Goal: Task Accomplishment & Management: Manage account settings

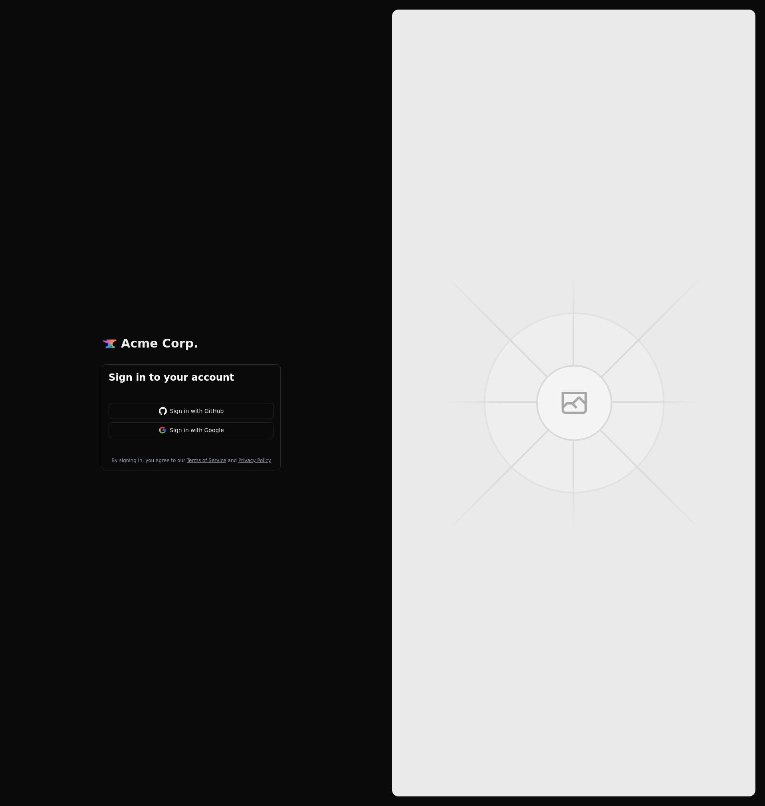
click at [218, 407] on button "Sign in with GitHub" at bounding box center [191, 411] width 165 height 16
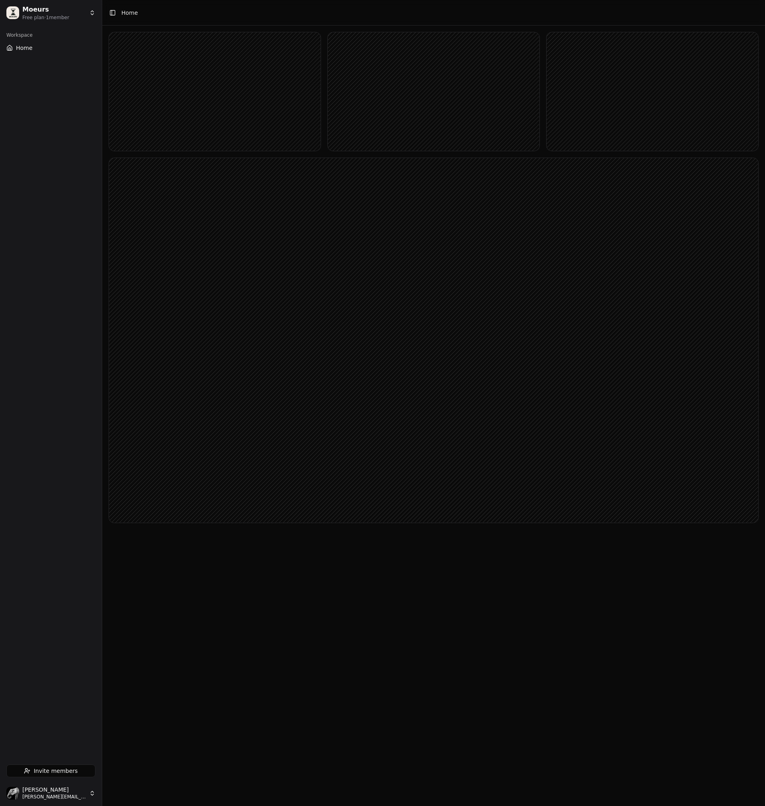
click at [30, 53] on button "Home" at bounding box center [50, 47] width 95 height 13
click at [50, 772] on span "Invite members" at bounding box center [56, 771] width 44 height 8
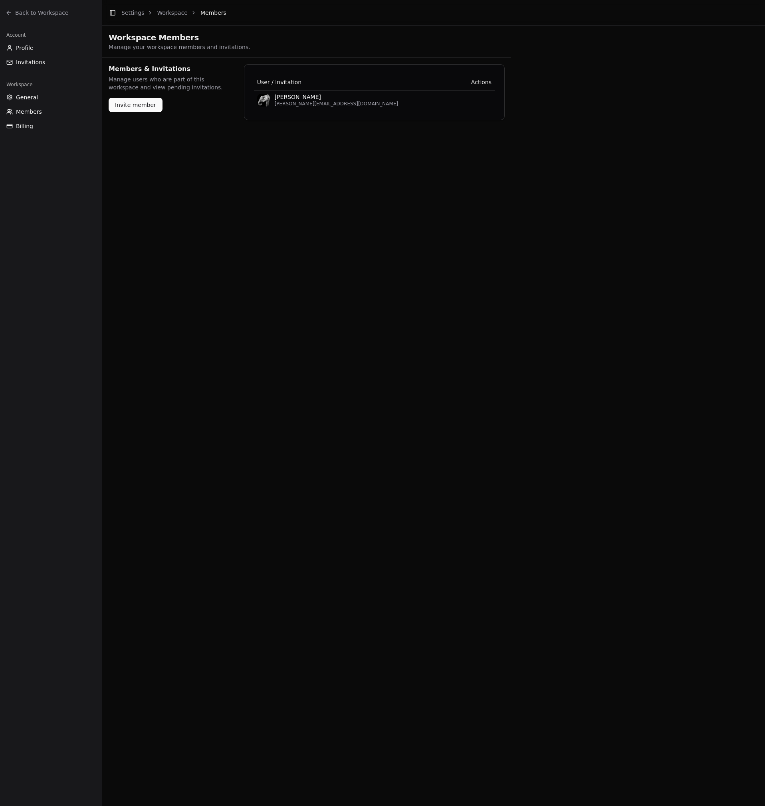
drag, startPoint x: 128, startPoint y: 109, endPoint x: 151, endPoint y: 217, distance: 111.2
click at [151, 217] on main "Toggle Sidebar Settings Workspace Members Workspace Members Manage your workspa…" at bounding box center [433, 403] width 662 height 806
click at [128, 103] on button "Invite member" at bounding box center [136, 105] width 54 height 14
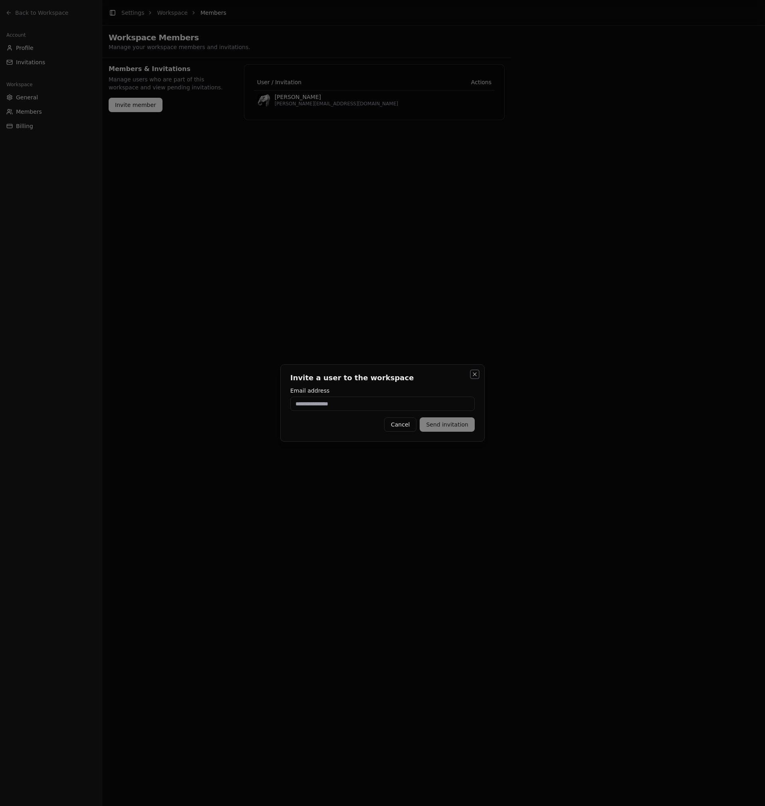
click at [474, 376] on button "Close" at bounding box center [474, 374] width 6 height 6
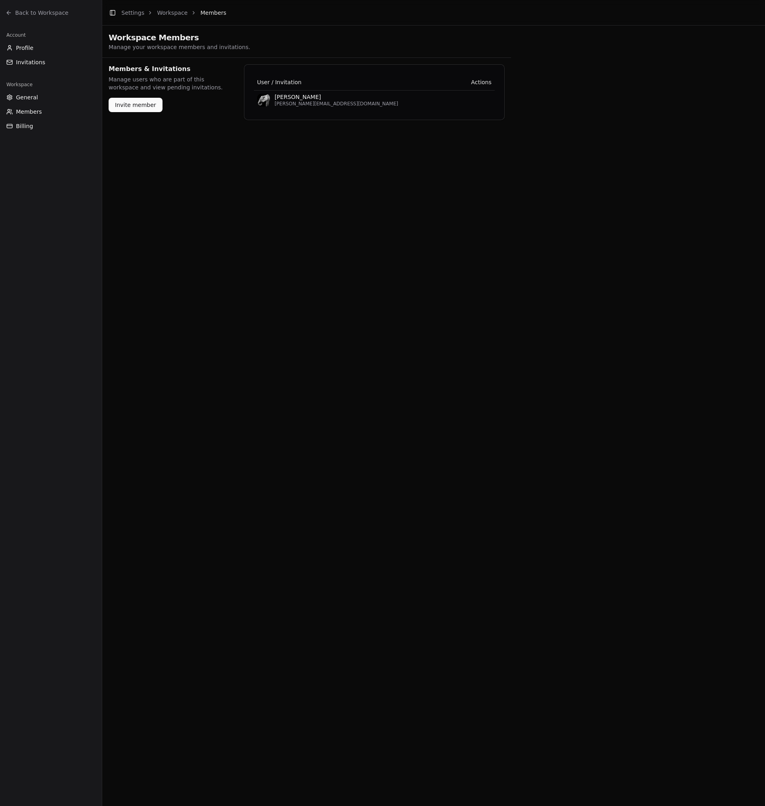
click at [14, 47] on button "Profile" at bounding box center [50, 47] width 95 height 13
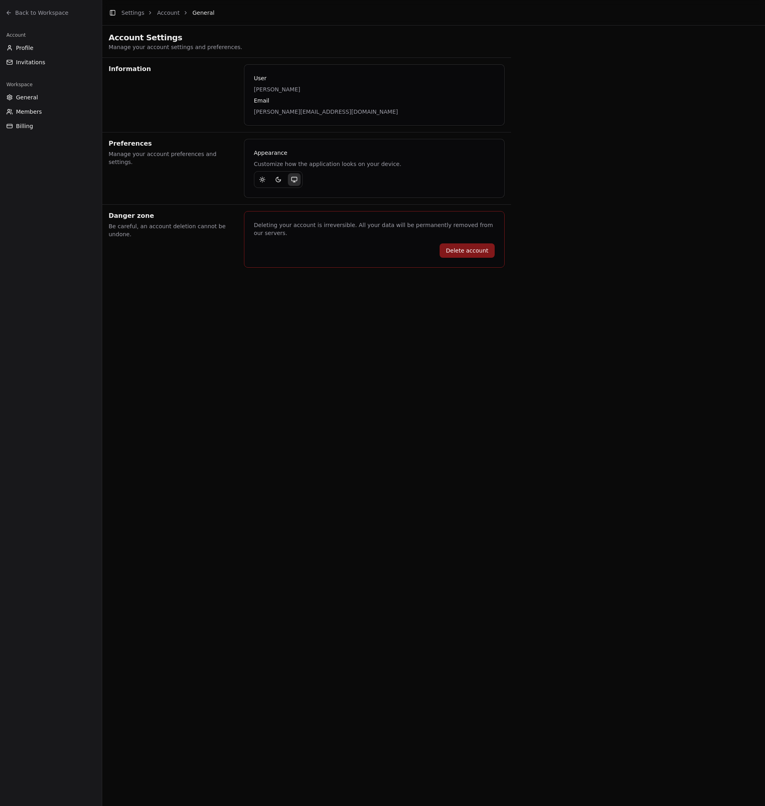
click at [15, 64] on button "Invitations" at bounding box center [50, 62] width 95 height 13
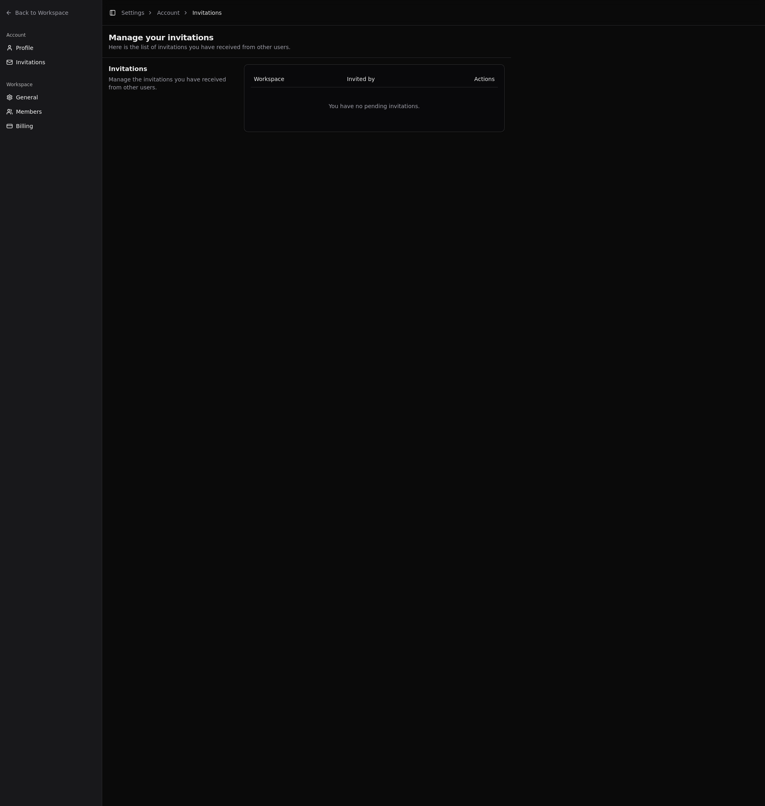
click at [22, 102] on button "General" at bounding box center [50, 97] width 95 height 13
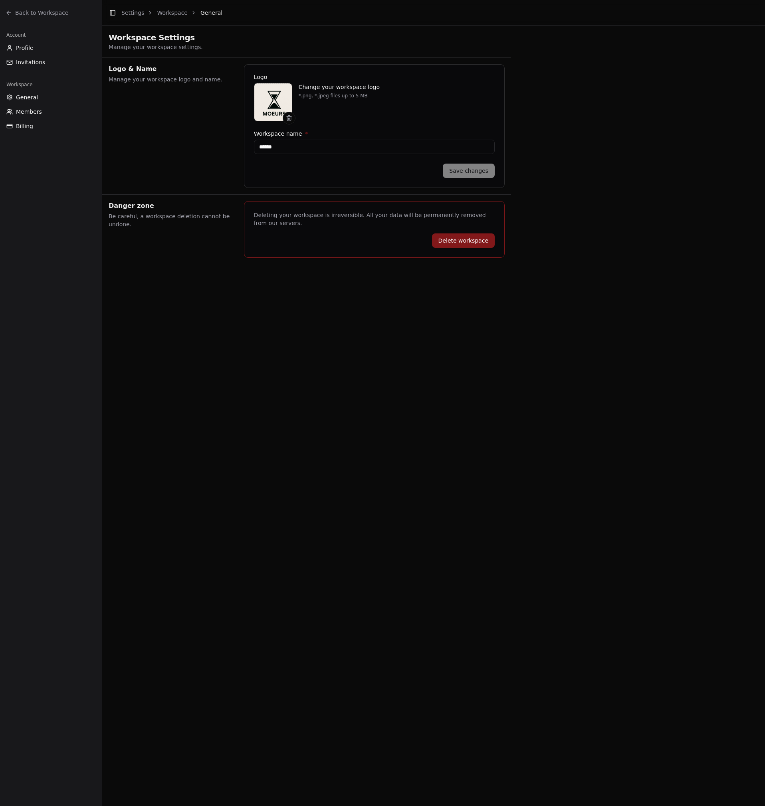
click at [22, 112] on span "Members" at bounding box center [29, 112] width 26 height 8
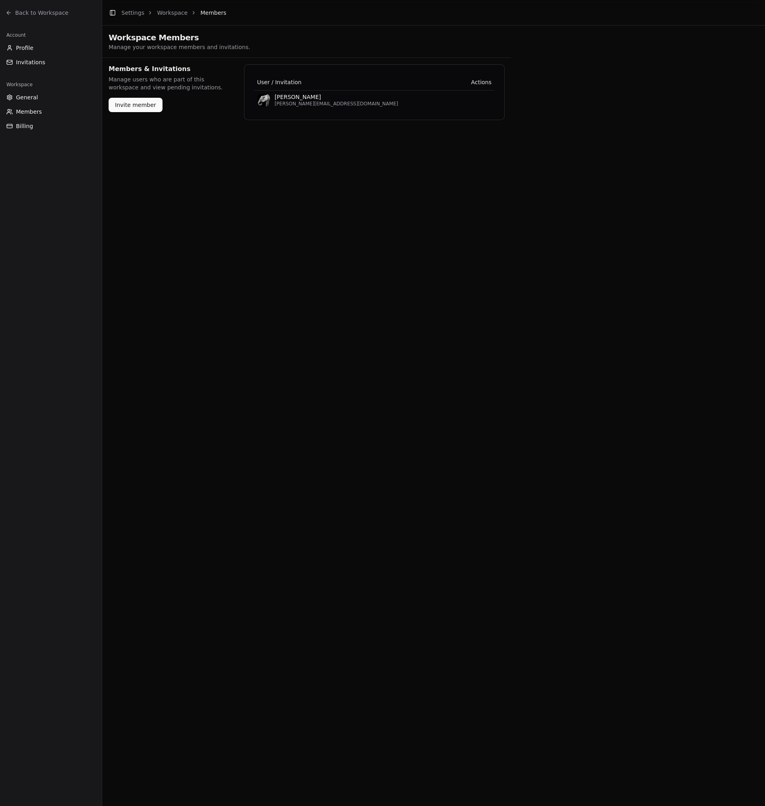
click at [27, 62] on span "Invitations" at bounding box center [30, 62] width 29 height 8
click at [27, 49] on span "Profile" at bounding box center [25, 48] width 18 height 8
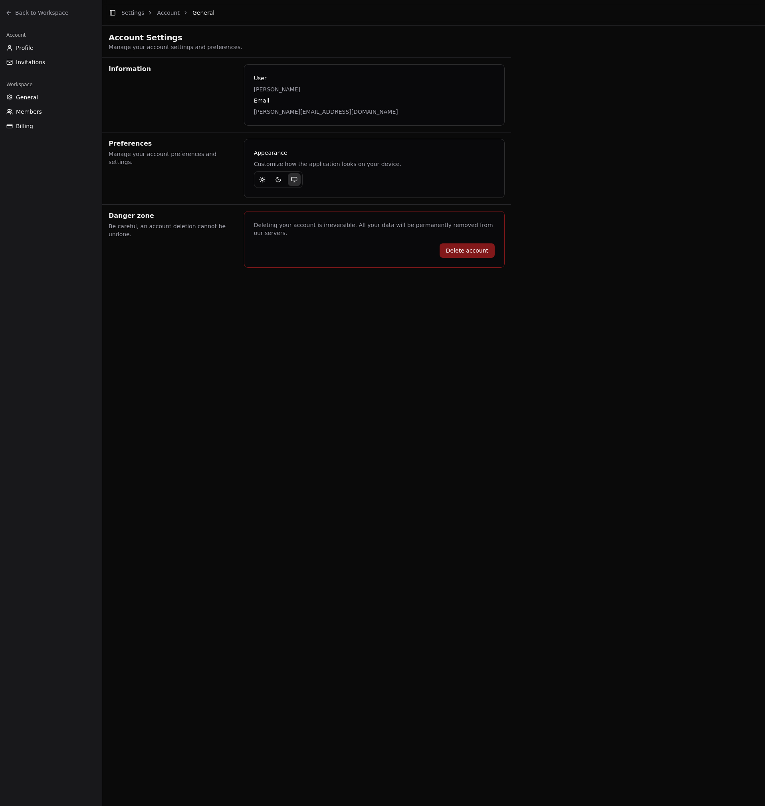
click at [274, 182] on button "Activer le mode sombre" at bounding box center [278, 179] width 13 height 13
click at [268, 179] on button "Activer le mode clair" at bounding box center [262, 179] width 13 height 13
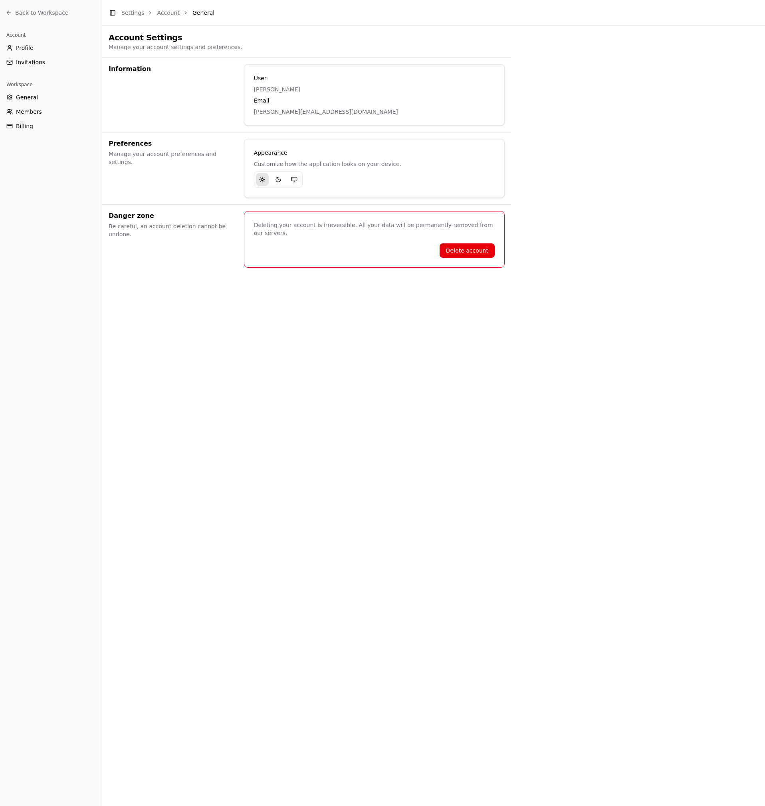
click at [276, 179] on icon "Activer le mode sombre" at bounding box center [278, 179] width 5 height 5
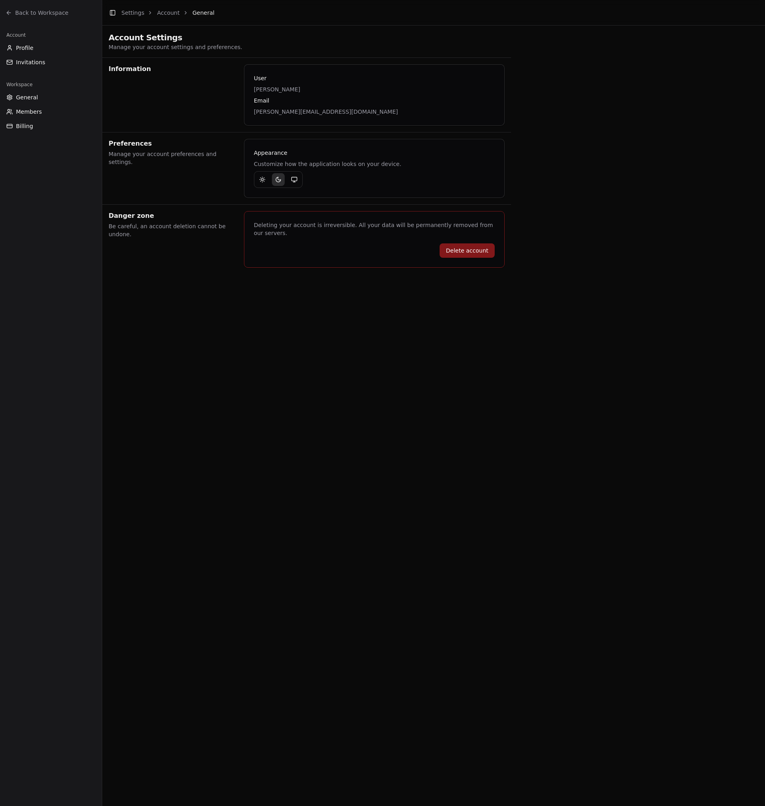
click at [30, 91] on div "Workspace" at bounding box center [50, 84] width 95 height 13
click at [36, 96] on span "General" at bounding box center [27, 97] width 22 height 8
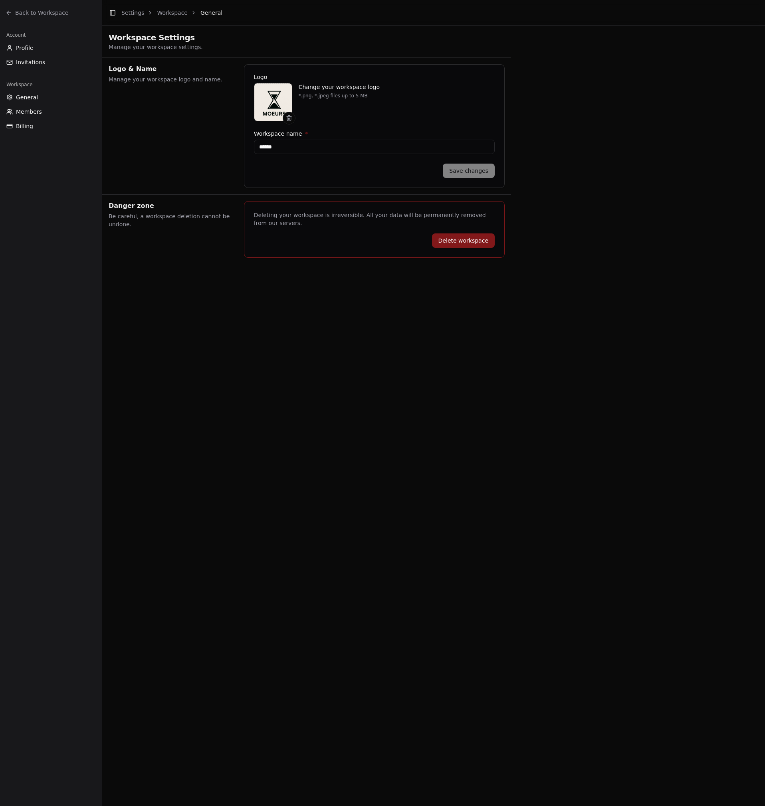
click at [37, 109] on span "Members" at bounding box center [29, 112] width 26 height 8
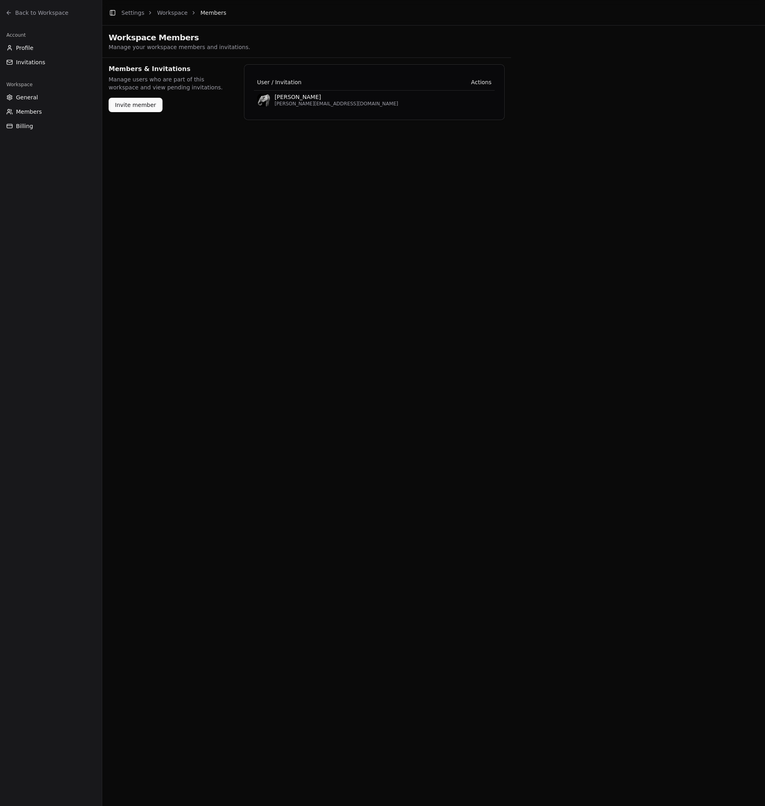
click at [21, 124] on span "Billing" at bounding box center [24, 126] width 17 height 8
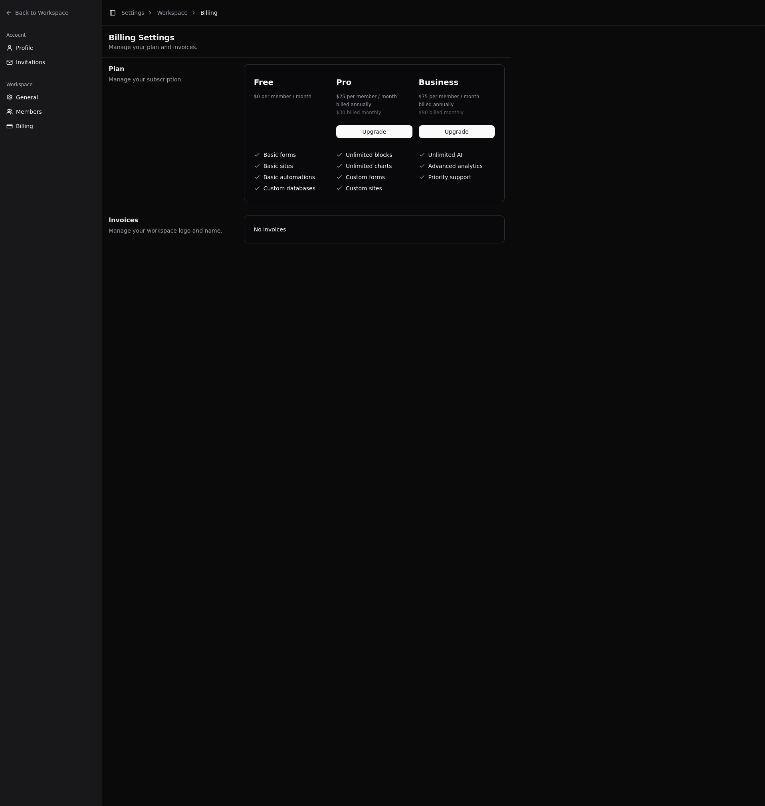
click at [21, 49] on span "Profile" at bounding box center [25, 48] width 18 height 8
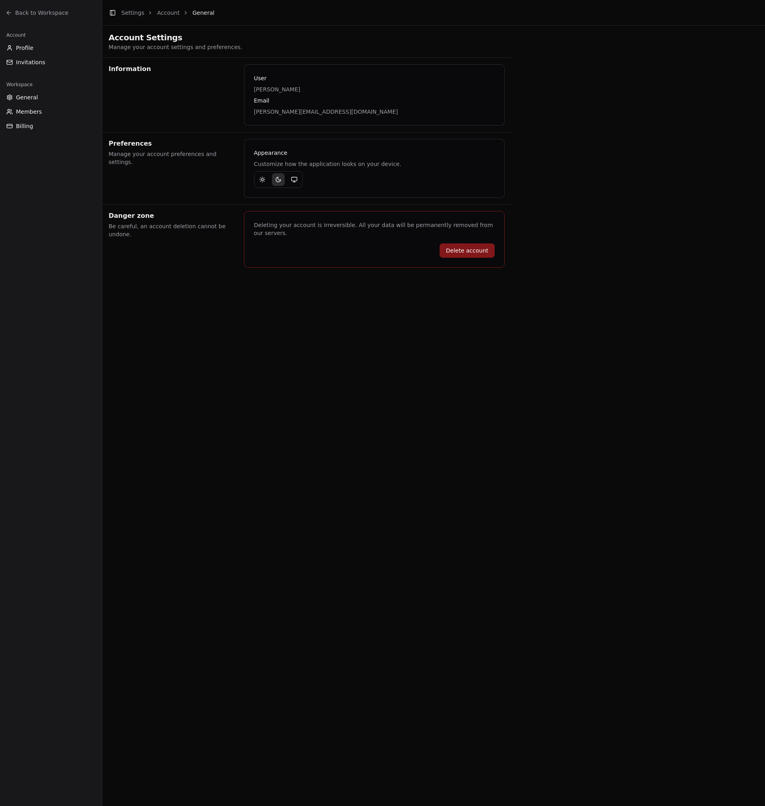
click at [23, 64] on span "Invitations" at bounding box center [30, 62] width 29 height 8
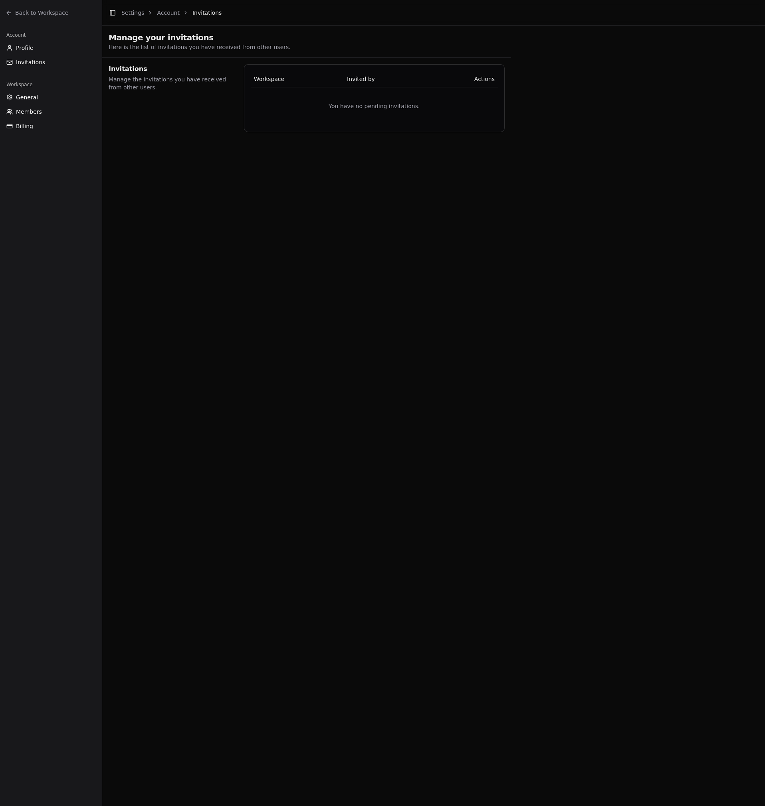
click at [28, 91] on div "Workspace General Members Billing" at bounding box center [51, 105] width 102 height 61
click at [32, 97] on span "General" at bounding box center [27, 97] width 22 height 8
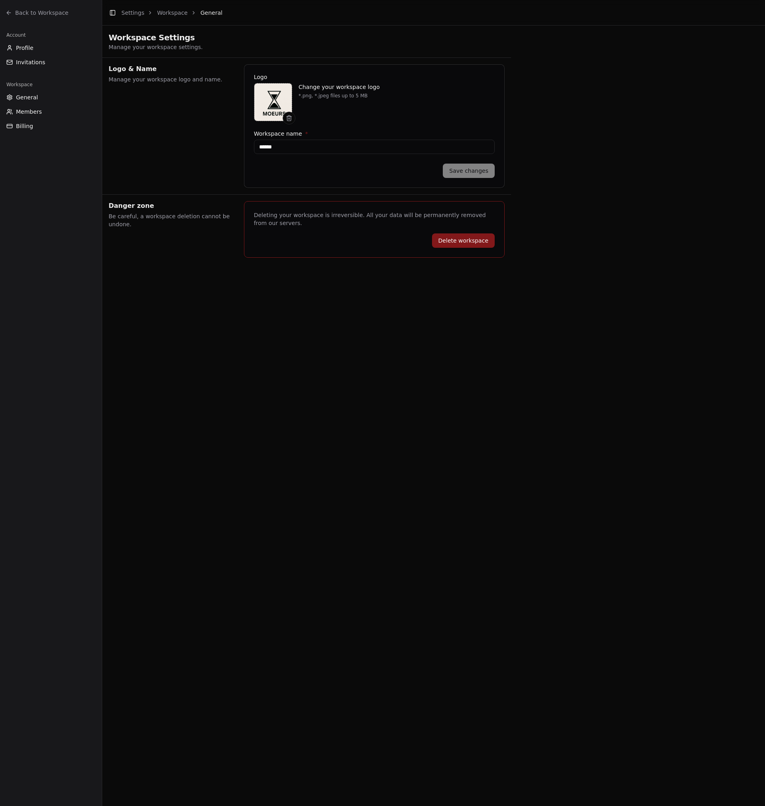
click at [122, 15] on link "Settings" at bounding box center [132, 13] width 23 height 6
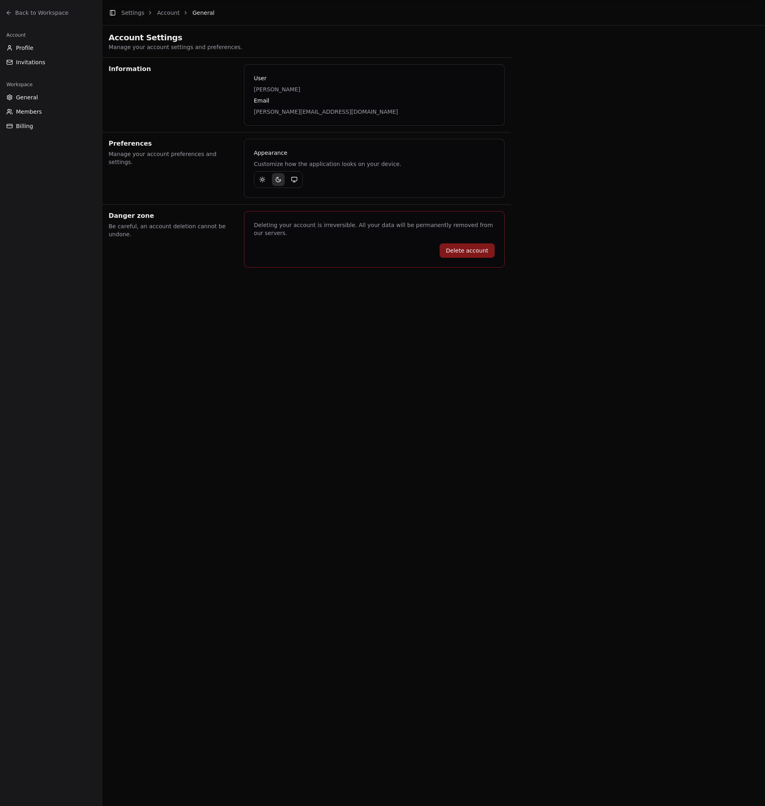
click at [62, 14] on span "Back to Workspace" at bounding box center [41, 13] width 53 height 8
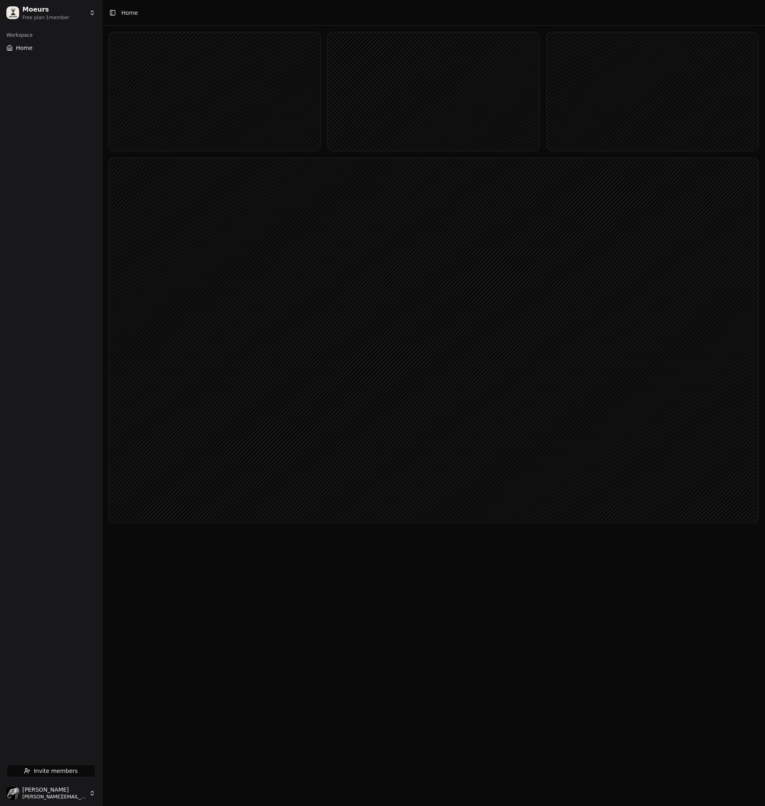
click at [38, 47] on button "Home" at bounding box center [50, 47] width 95 height 13
click at [59, 770] on span "Invite members" at bounding box center [56, 771] width 44 height 8
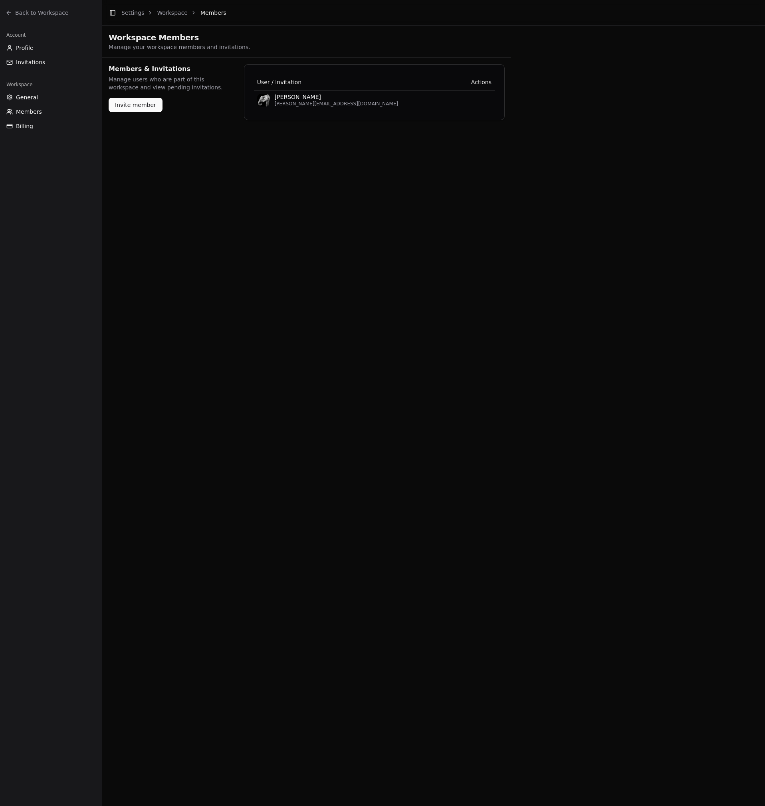
click at [249, 110] on div "User / Invitation Actions Jérémy Kraj jeremy@kraj.fr" at bounding box center [374, 92] width 260 height 55
click at [70, 115] on button "Members" at bounding box center [50, 111] width 95 height 13
click at [60, 124] on button "Billing" at bounding box center [50, 126] width 95 height 13
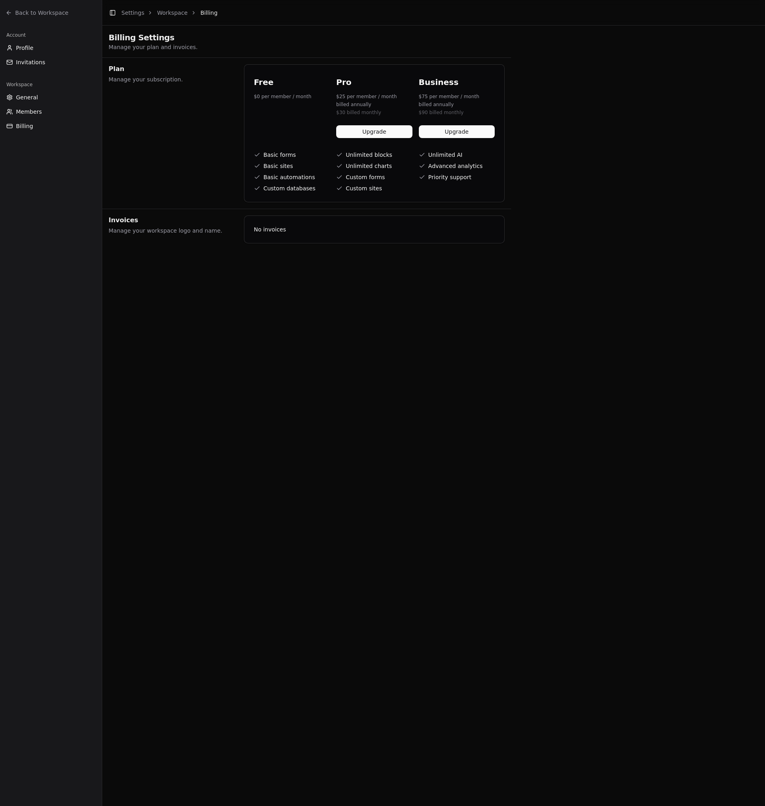
click at [56, 100] on button "General" at bounding box center [50, 97] width 95 height 13
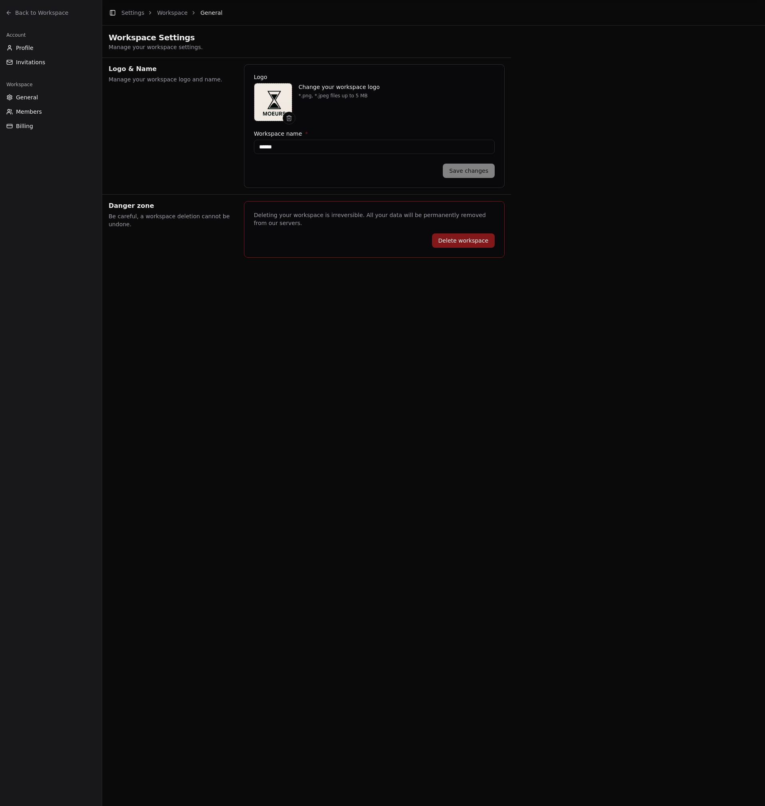
click at [57, 77] on div "Workspace General Members Billing" at bounding box center [51, 105] width 102 height 61
click at [56, 62] on button "Invitations" at bounding box center [50, 62] width 95 height 13
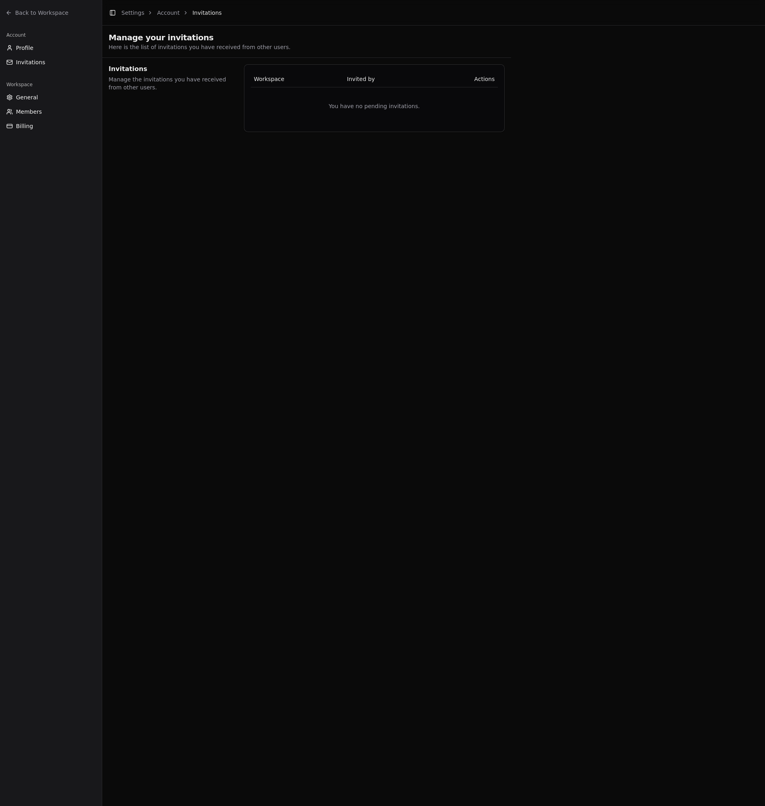
click at [57, 51] on button "Profile" at bounding box center [50, 47] width 95 height 13
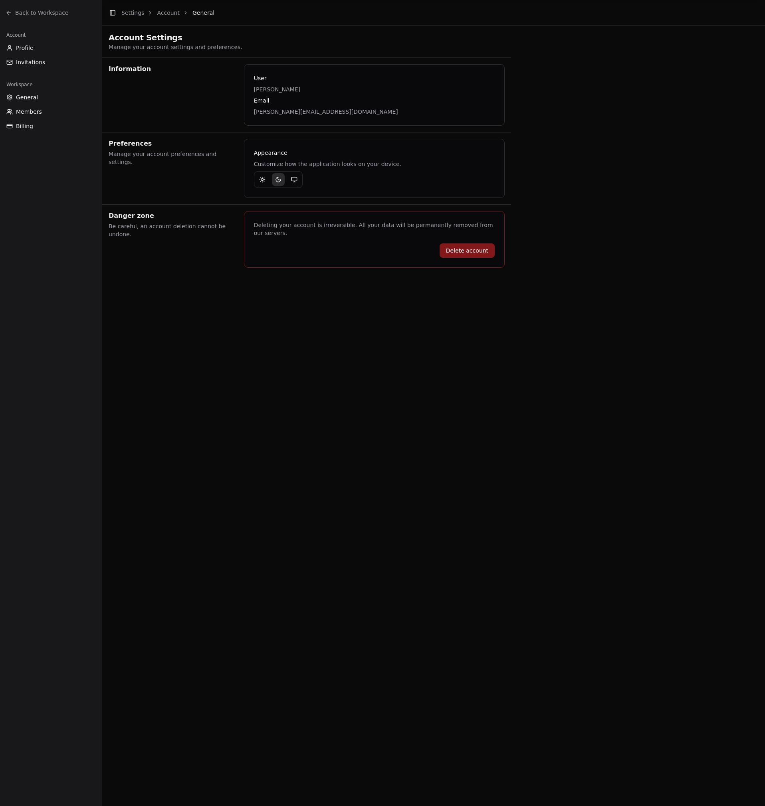
click at [20, 46] on span "Profile" at bounding box center [25, 48] width 18 height 8
click at [21, 62] on span "Invitations" at bounding box center [30, 62] width 29 height 8
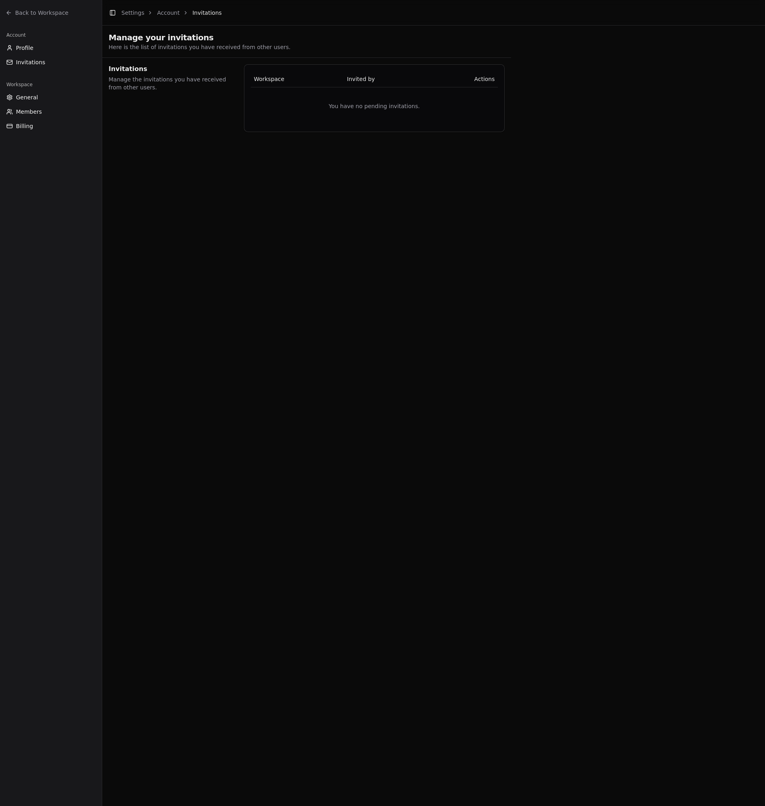
click at [31, 97] on span "General" at bounding box center [27, 97] width 22 height 8
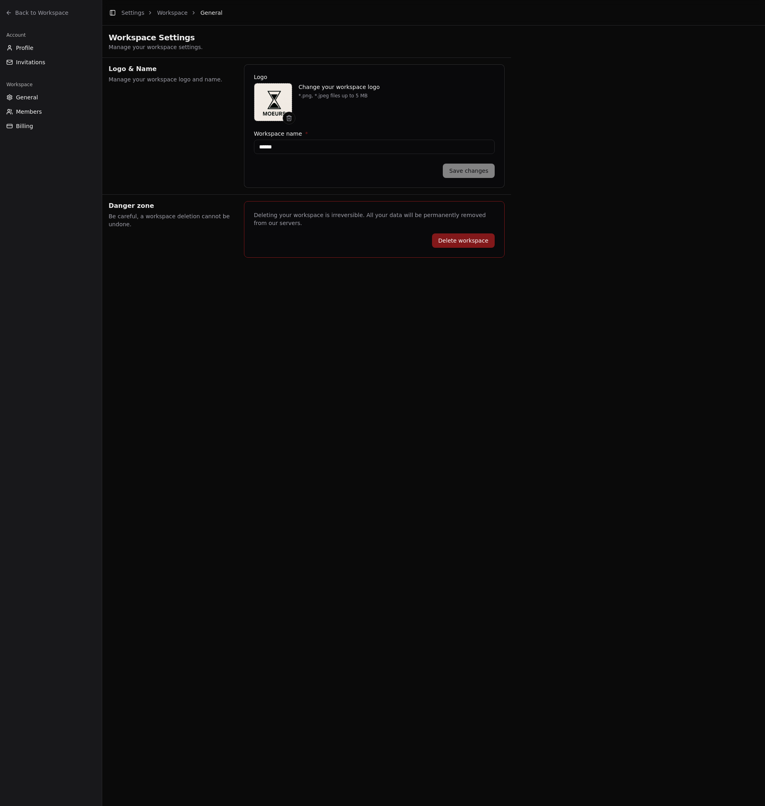
click at [36, 120] on button "Billing" at bounding box center [50, 126] width 95 height 13
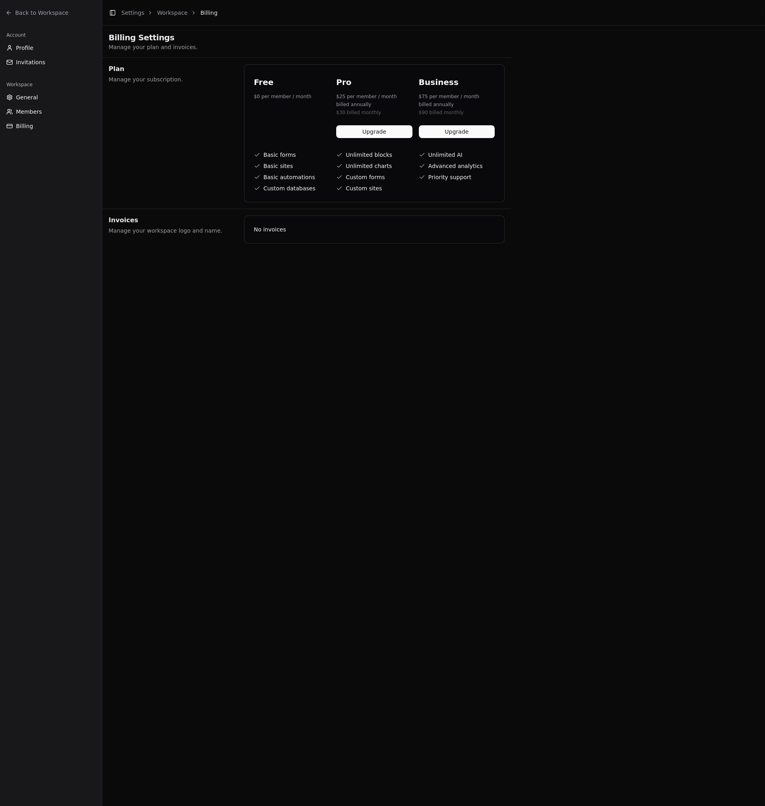
click at [22, 114] on span "Members" at bounding box center [29, 112] width 26 height 8
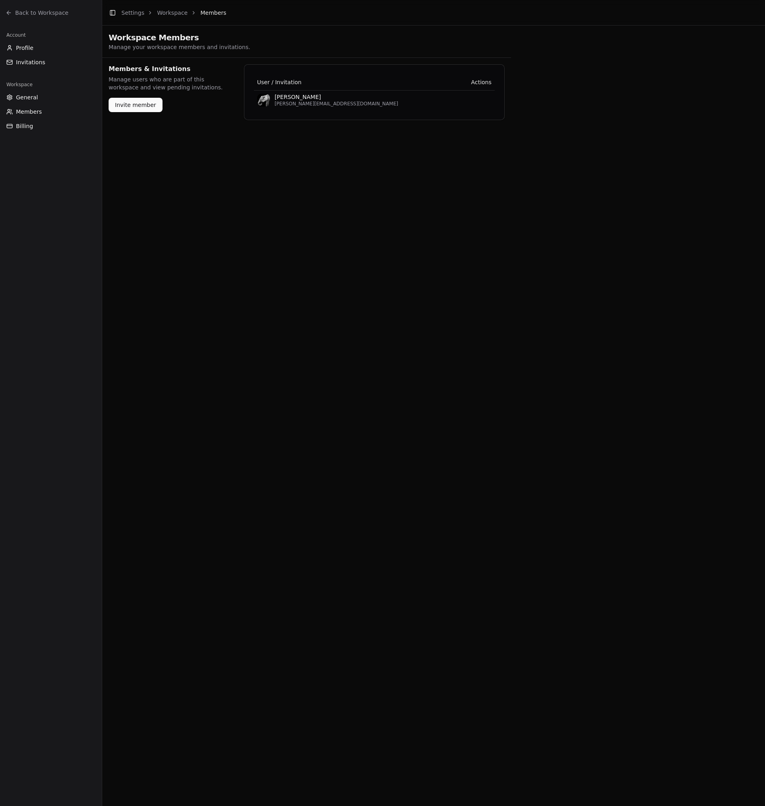
drag, startPoint x: 28, startPoint y: 136, endPoint x: 26, endPoint y: 130, distance: 6.4
click at [28, 136] on div "Account Profile Invitations Workspace General Members Billing" at bounding box center [51, 416] width 102 height 780
click at [24, 123] on span "Billing" at bounding box center [24, 126] width 17 height 8
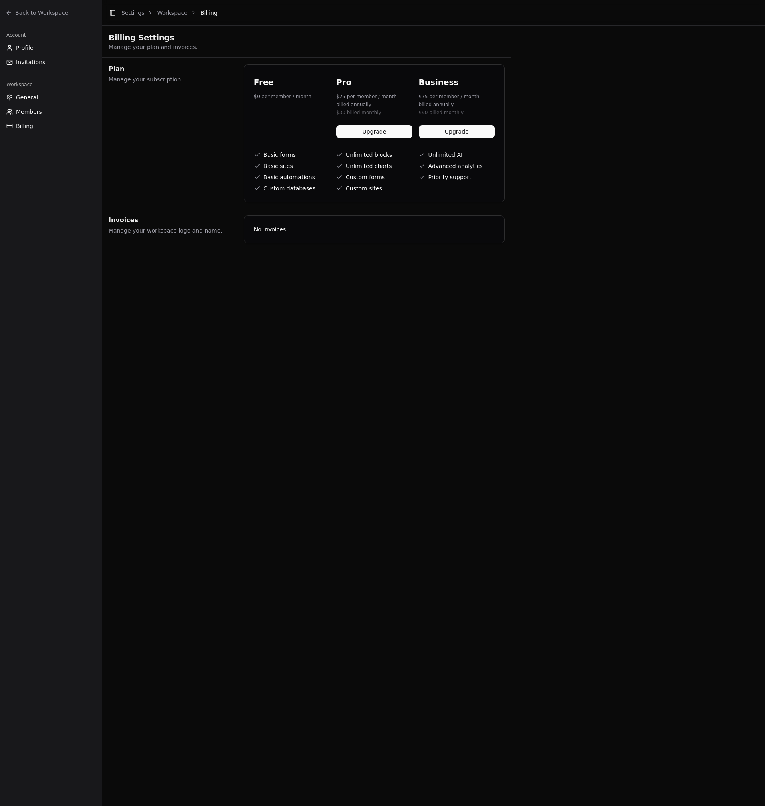
click at [39, 37] on div "Account" at bounding box center [50, 35] width 95 height 13
click at [40, 43] on button "Profile" at bounding box center [50, 47] width 95 height 13
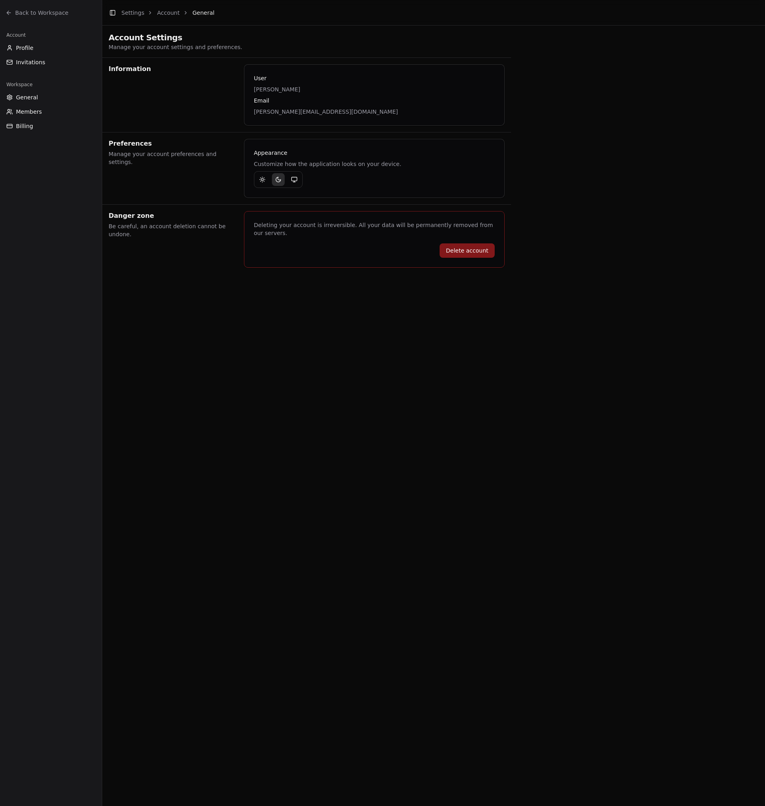
click at [155, 12] on ol "Settings Account General" at bounding box center [167, 13] width 93 height 8
click at [134, 15] on link "Settings" at bounding box center [132, 13] width 23 height 6
click at [37, 71] on div "Account Profile Invitations" at bounding box center [51, 49] width 102 height 46
click at [32, 63] on span "Invitations" at bounding box center [30, 62] width 29 height 8
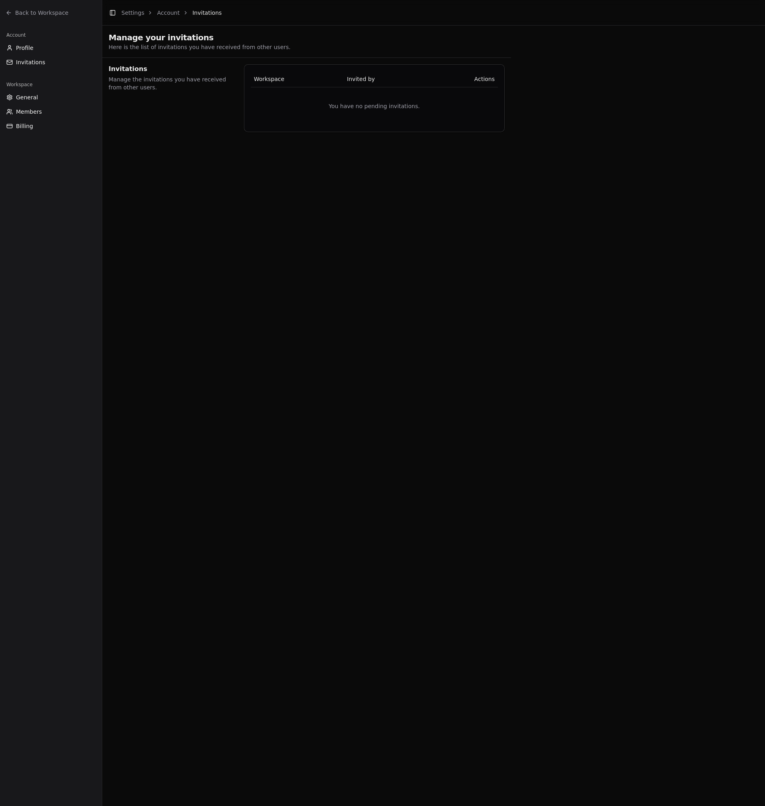
click at [35, 96] on span "General" at bounding box center [27, 97] width 22 height 8
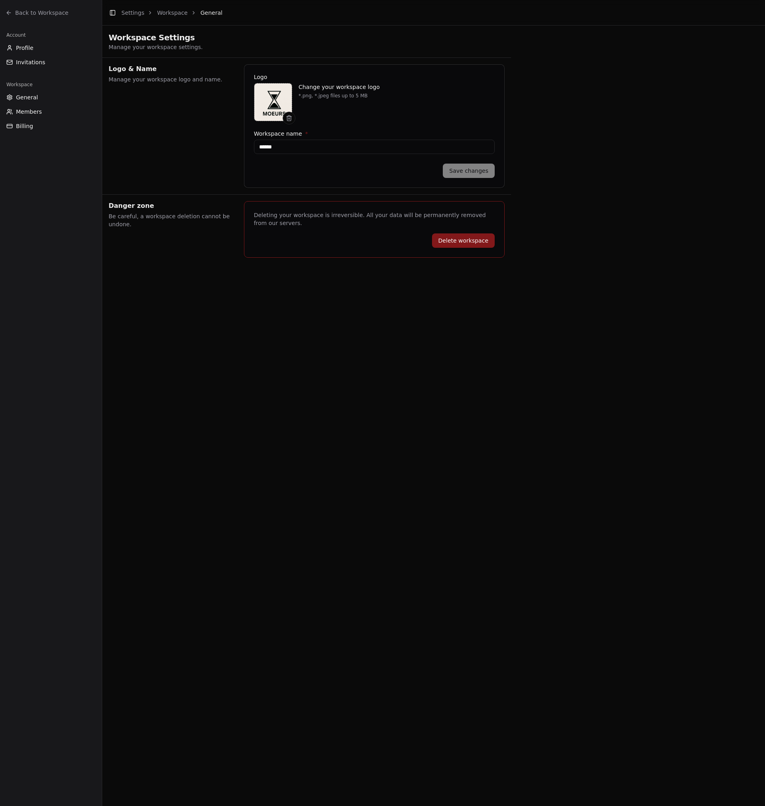
click at [39, 116] on button "Members" at bounding box center [50, 111] width 95 height 13
